Goal: Task Accomplishment & Management: Manage account settings

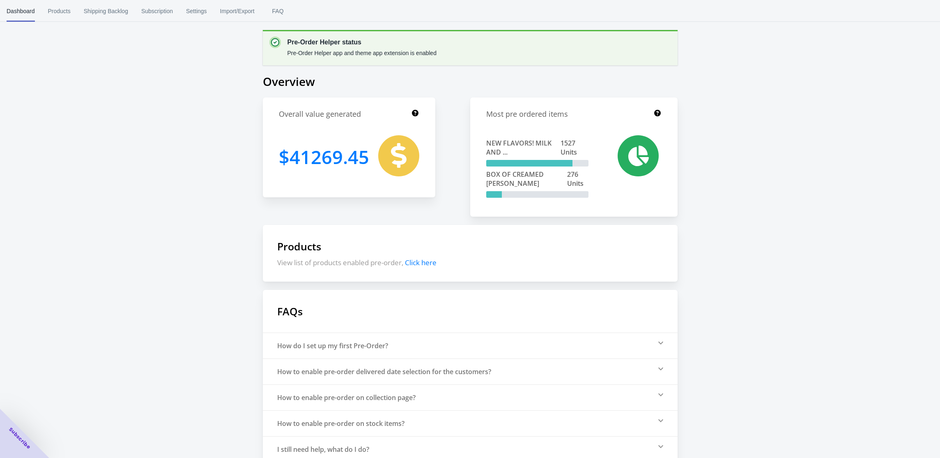
scroll to position [13, 0]
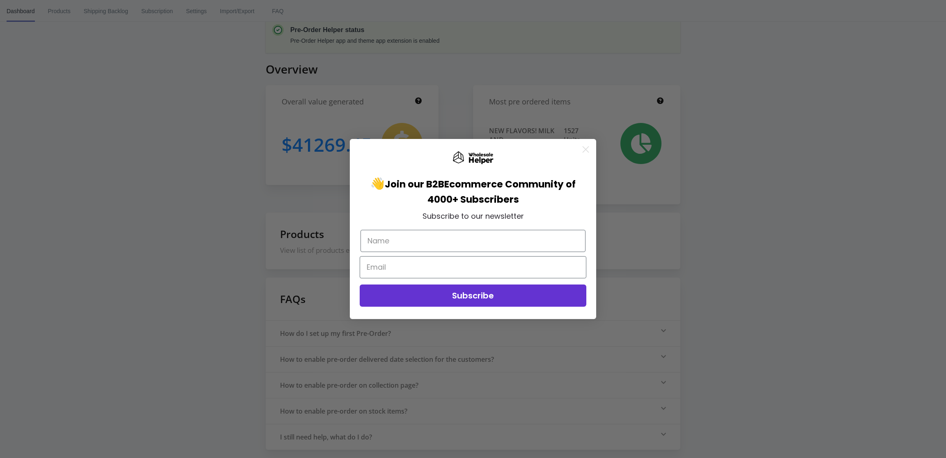
click at [586, 149] on icon "Close dialog" at bounding box center [586, 150] width 6 height 6
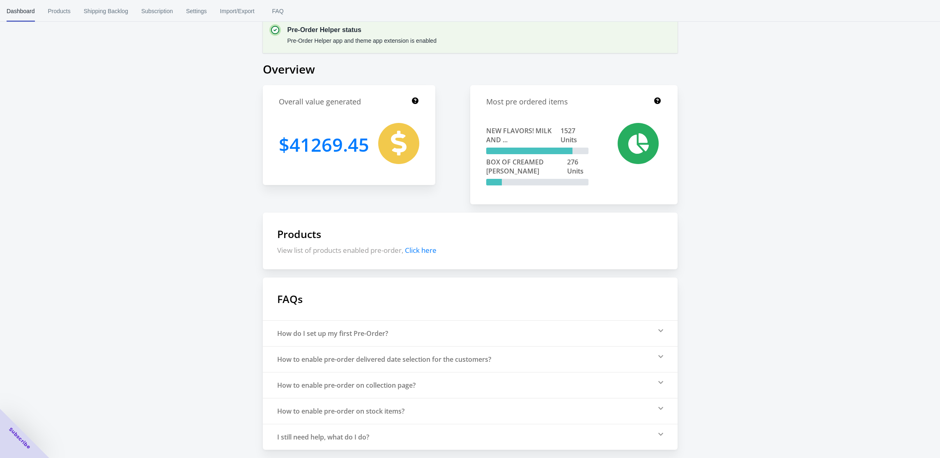
click at [522, 171] on span "BOX OF CREAMED [PERSON_NAME]" at bounding box center [526, 166] width 81 height 18
click at [62, 7] on span "Products" at bounding box center [59, 10] width 23 height 21
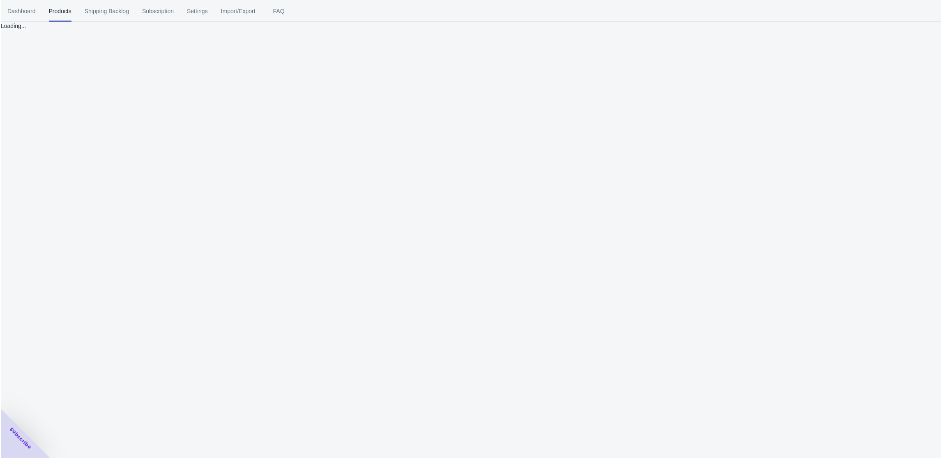
scroll to position [0, 0]
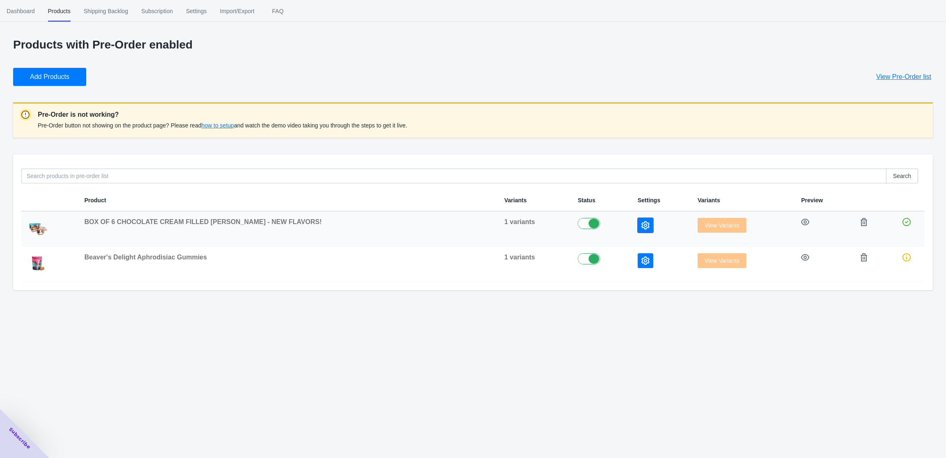
click at [642, 221] on icon "button" at bounding box center [646, 225] width 8 height 8
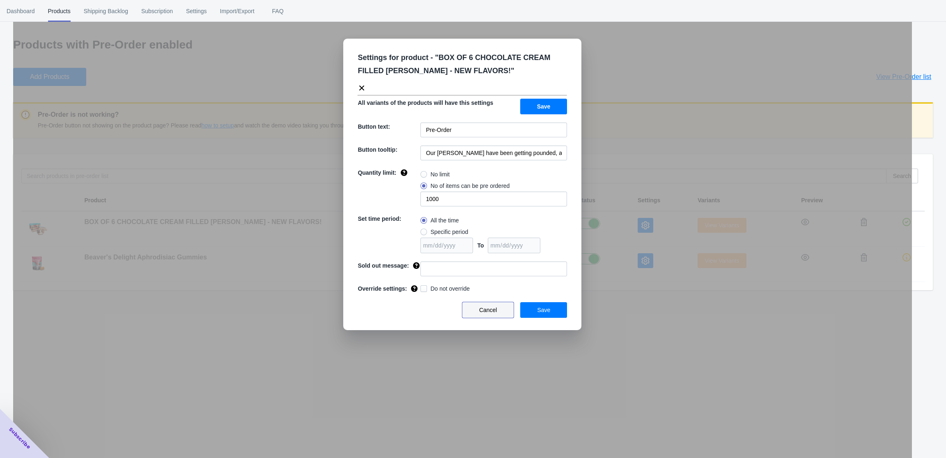
click at [504, 312] on button "Cancel" at bounding box center [488, 310] width 52 height 16
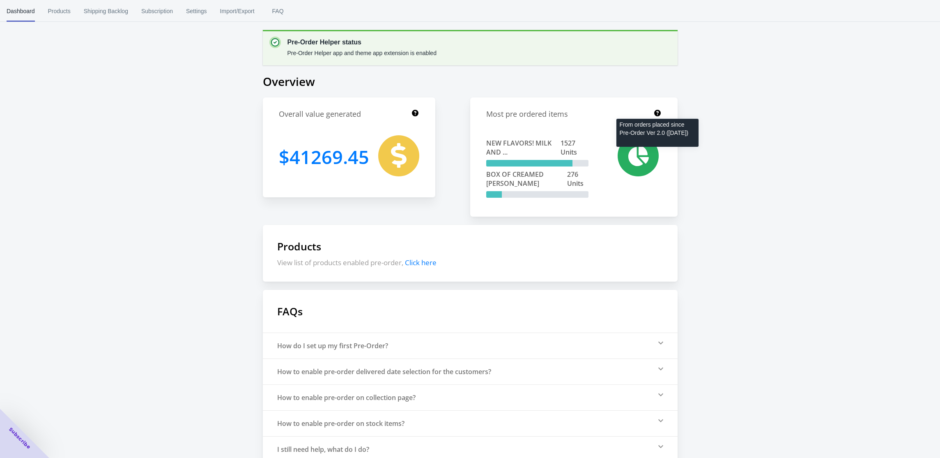
click at [656, 116] on icon at bounding box center [657, 113] width 8 height 8
click at [205, 9] on span "Settings" at bounding box center [196, 10] width 21 height 21
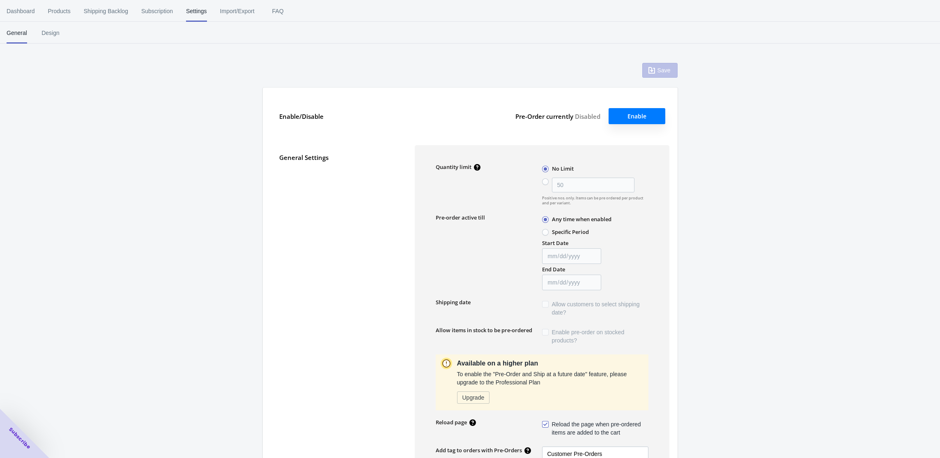
type input "50"
type textarea "Inventory level is <qty>. Some of the items will be pre-ordered."
type textarea "Only <qty> items left in stock."
type textarea "A maximum of <qty> products can be pre ordered."
click at [60, 11] on span "Products" at bounding box center [59, 10] width 23 height 21
